Goal: Information Seeking & Learning: Learn about a topic

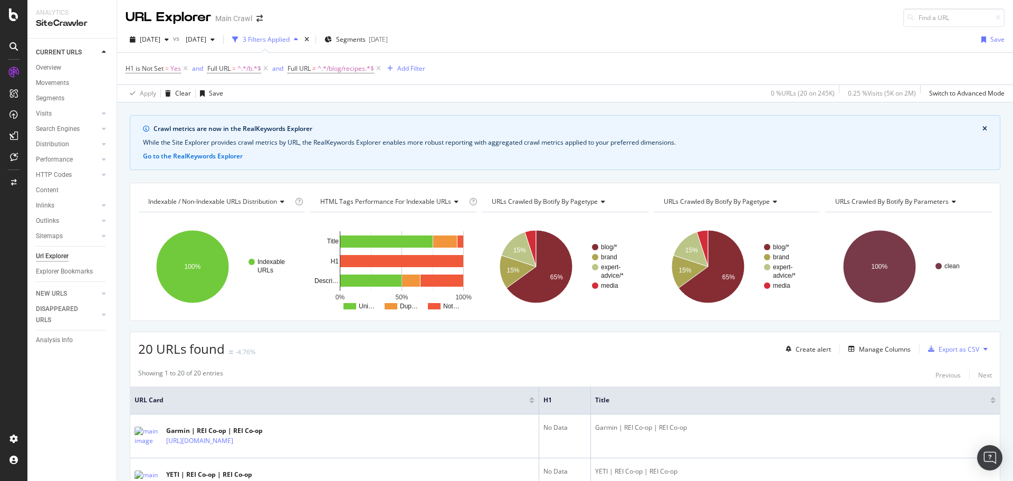
scroll to position [99, 0]
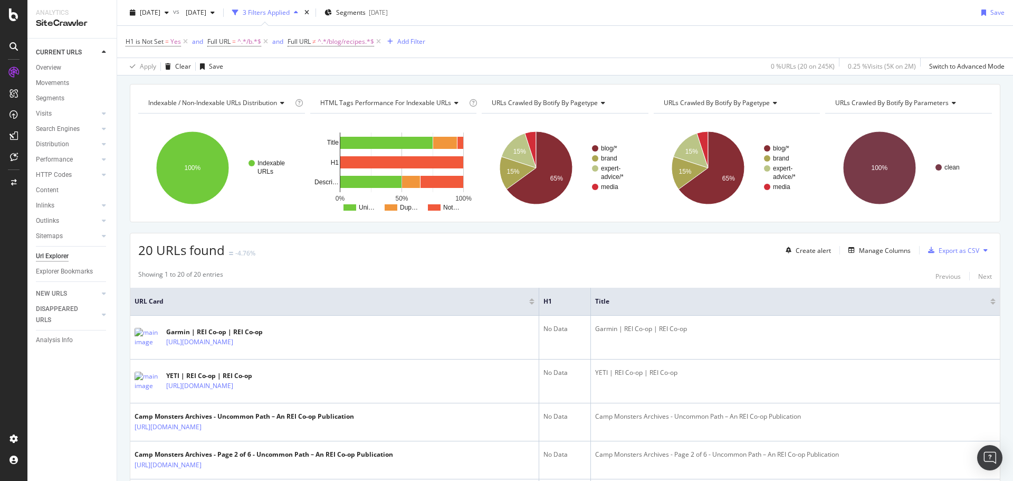
click at [380, 41] on icon at bounding box center [378, 41] width 9 height 11
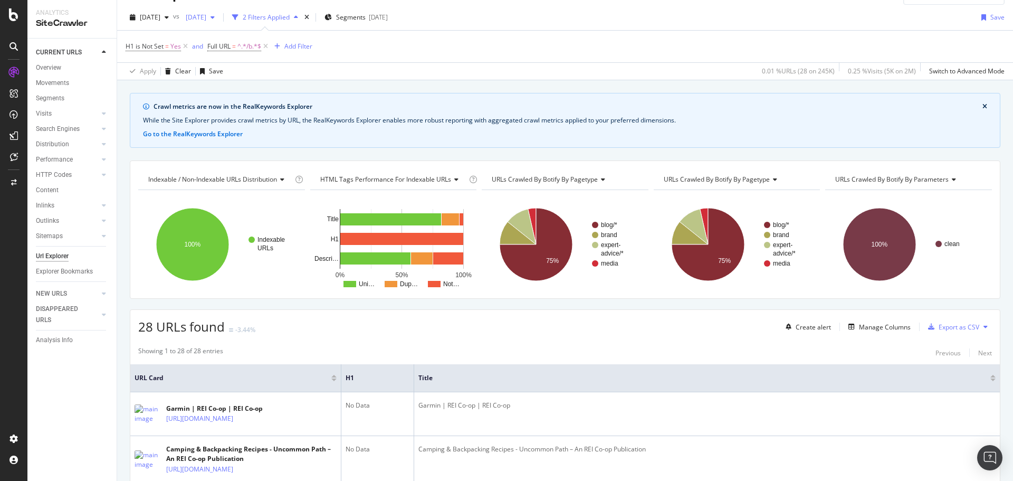
scroll to position [53, 0]
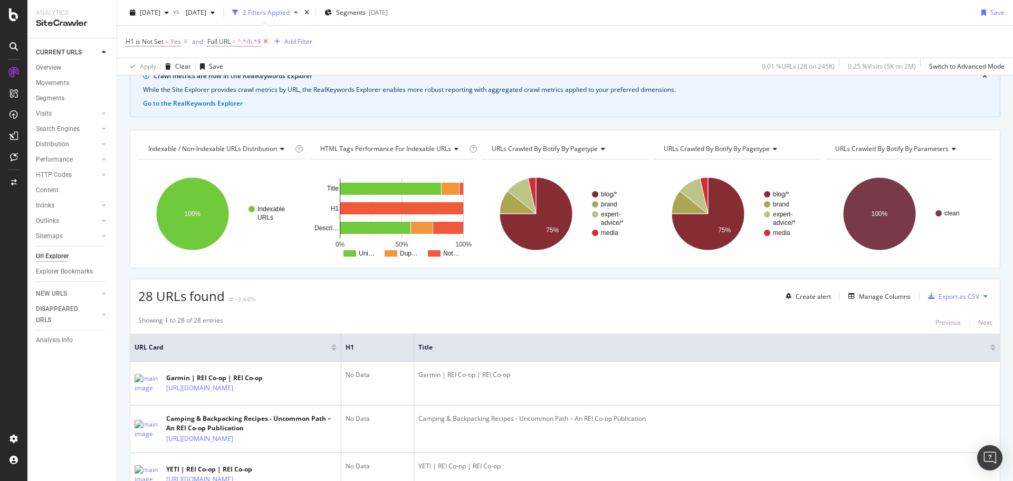
click at [266, 45] on icon at bounding box center [265, 41] width 9 height 11
click at [290, 16] on div "2 Filters Applied" at bounding box center [266, 12] width 47 height 9
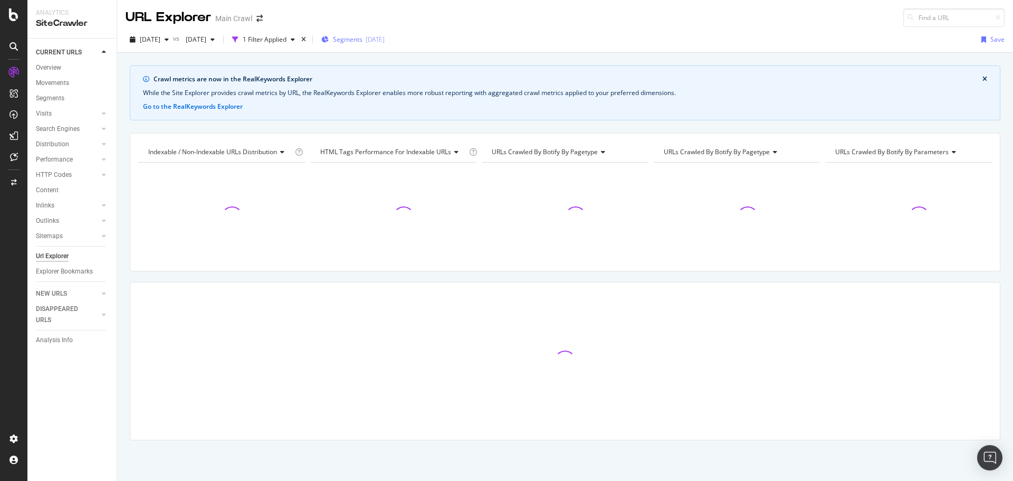
click at [362, 42] on span "Segments" at bounding box center [348, 39] width 30 height 9
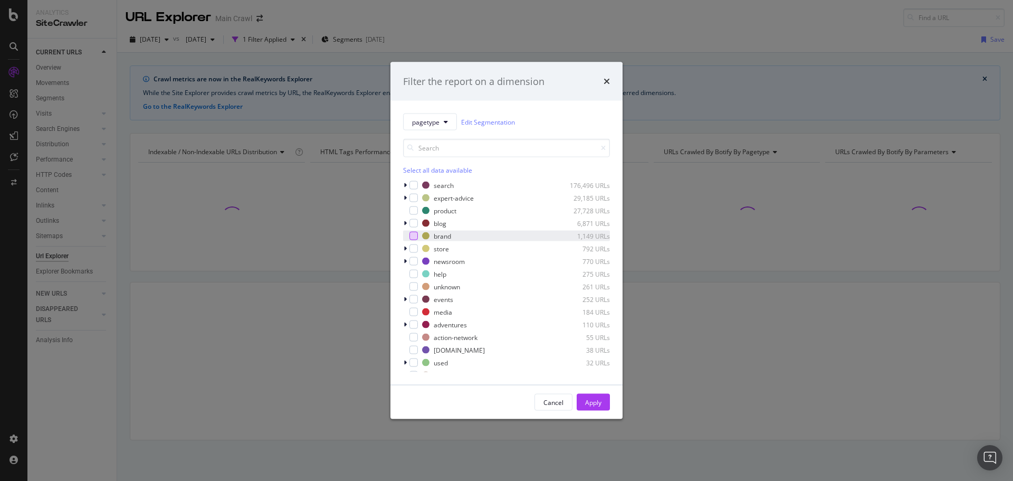
click at [414, 235] on div "modal" at bounding box center [413, 236] width 8 height 8
click at [593, 396] on div "Apply" at bounding box center [593, 402] width 16 height 16
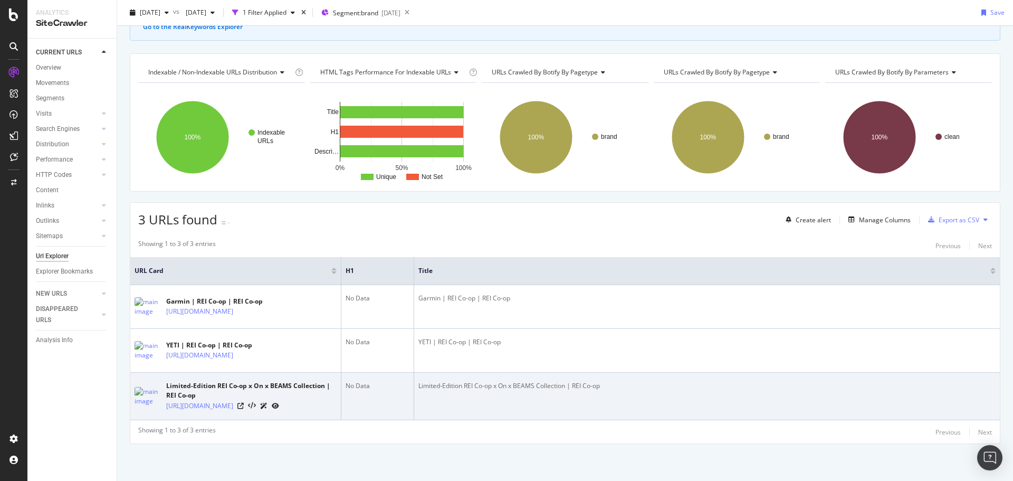
scroll to position [90, 0]
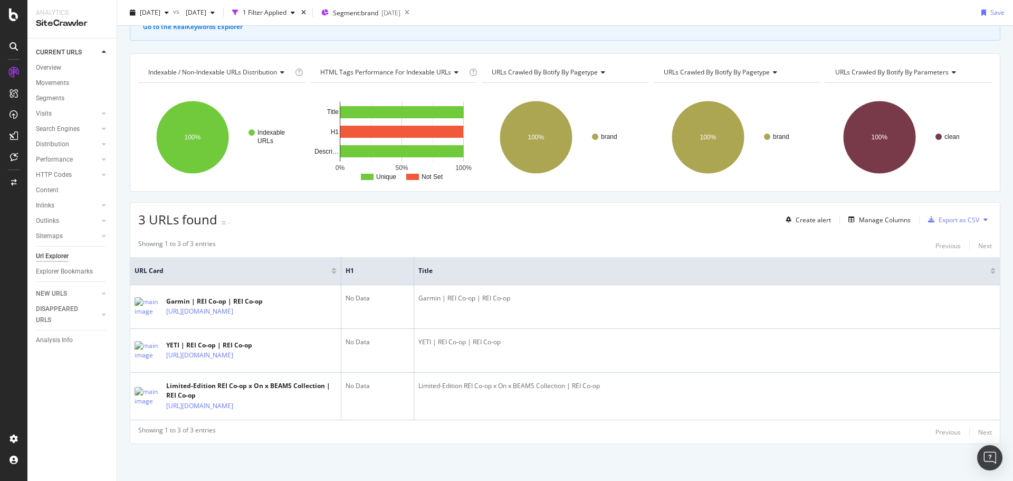
click at [249, 453] on div "Crawl metrics are now in the RealKeywords Explorer While the Site Explorer prov…" at bounding box center [565, 233] width 896 height 495
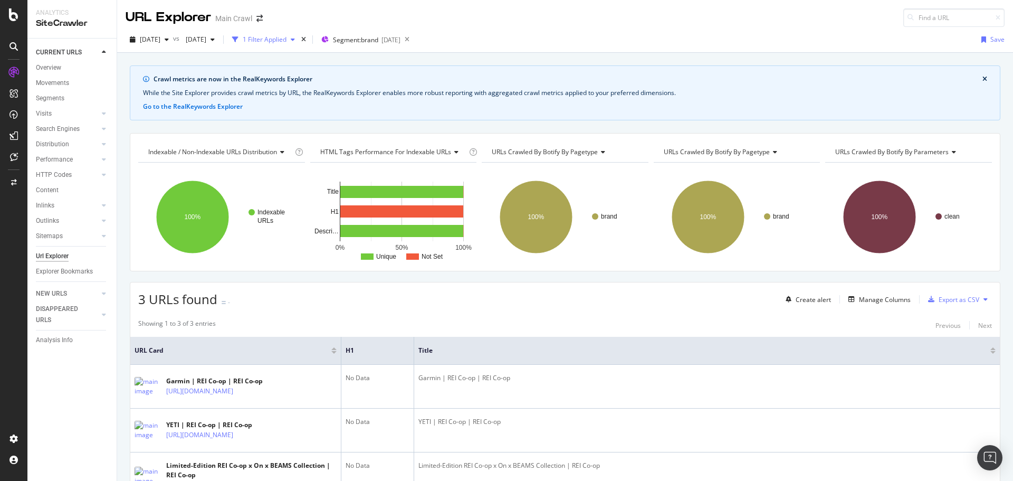
click at [287, 43] on div "1 Filter Applied" at bounding box center [265, 39] width 44 height 9
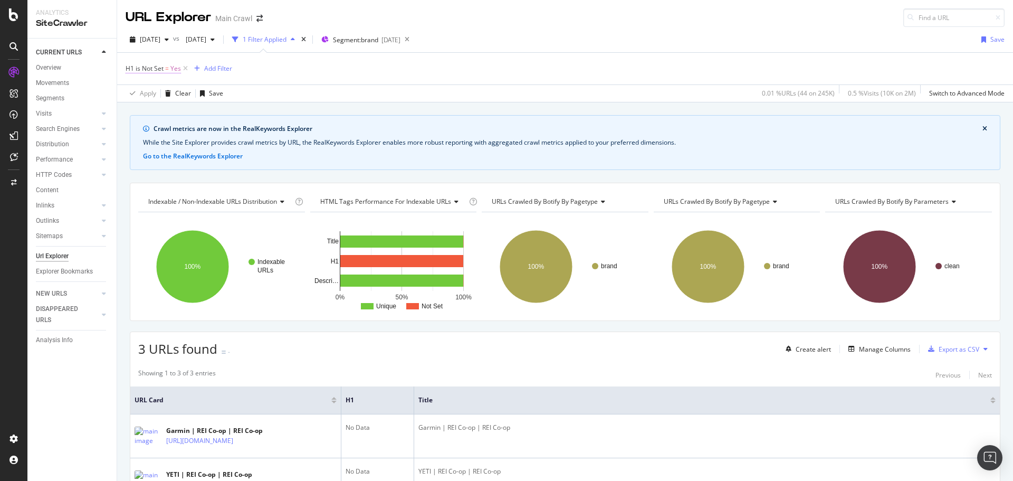
click at [170, 72] on span "H1 is Not Set = Yes" at bounding box center [153, 68] width 55 height 9
click at [303, 75] on div "H1 is Not Set = Yes Add Filter" at bounding box center [565, 69] width 879 height 32
click at [160, 39] on span "[DATE]" at bounding box center [150, 39] width 21 height 9
click at [160, 37] on span "[DATE]" at bounding box center [150, 39] width 21 height 9
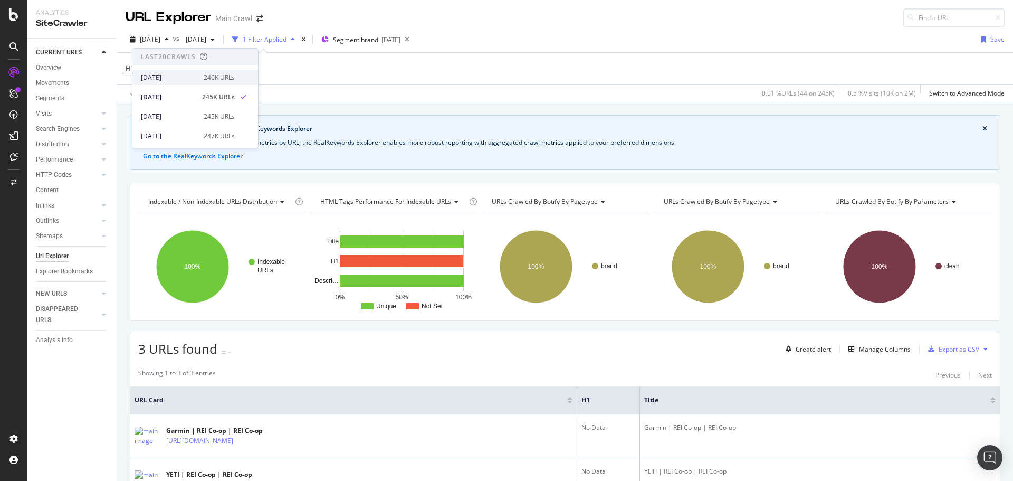
click at [176, 79] on div "2025 Oct. 14th" at bounding box center [169, 77] width 56 height 9
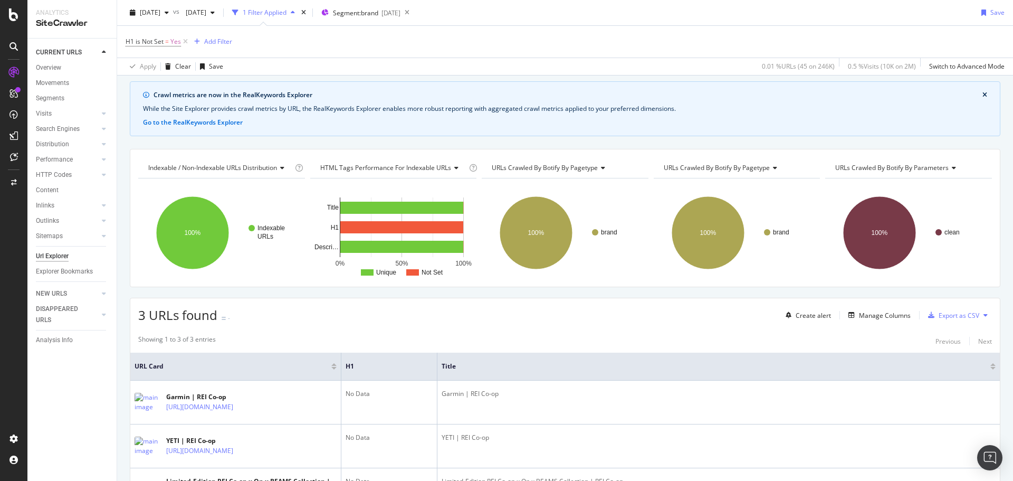
scroll to position [87, 0]
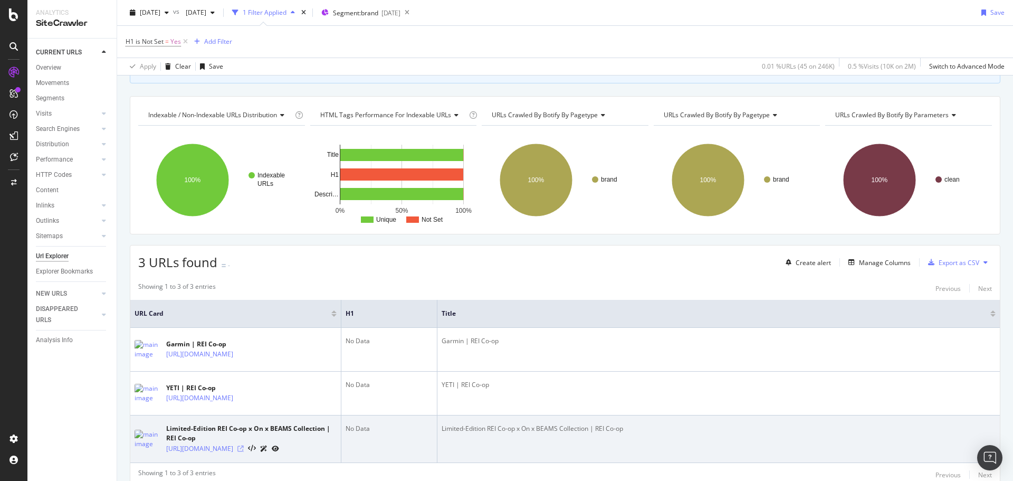
click at [244, 452] on icon at bounding box center [240, 448] width 6 height 6
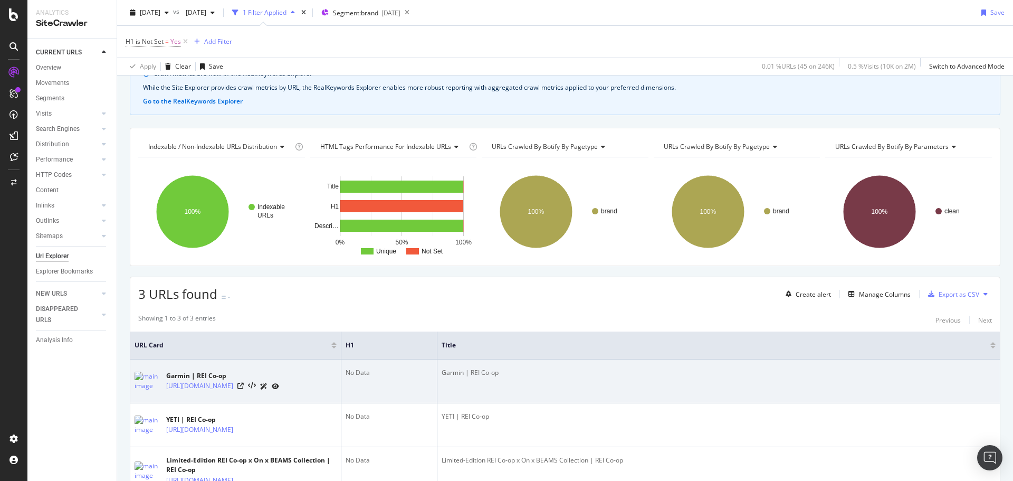
scroll to position [106, 0]
